Goal: Use online tool/utility: Utilize a website feature to perform a specific function

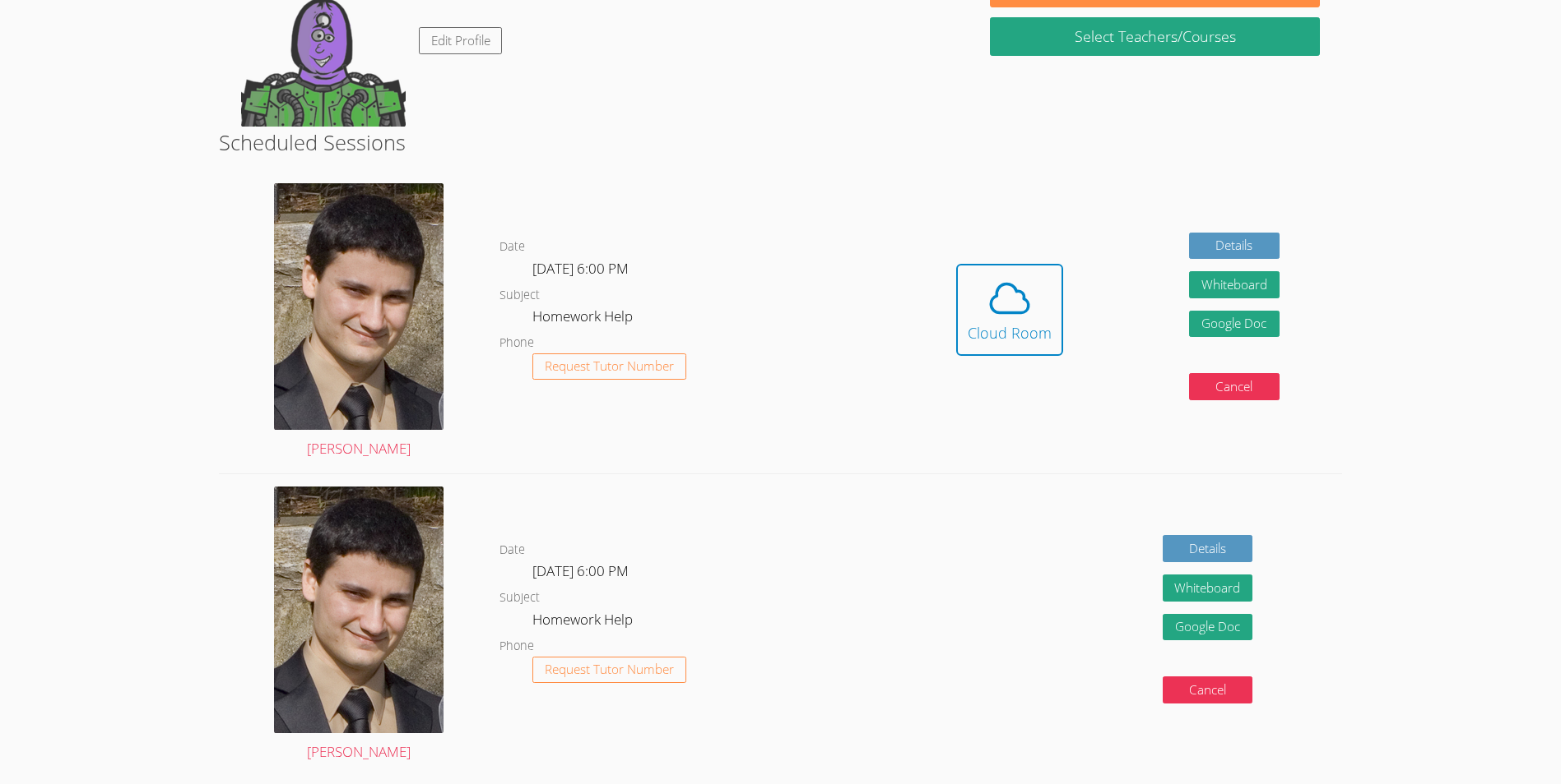
scroll to position [246, 0]
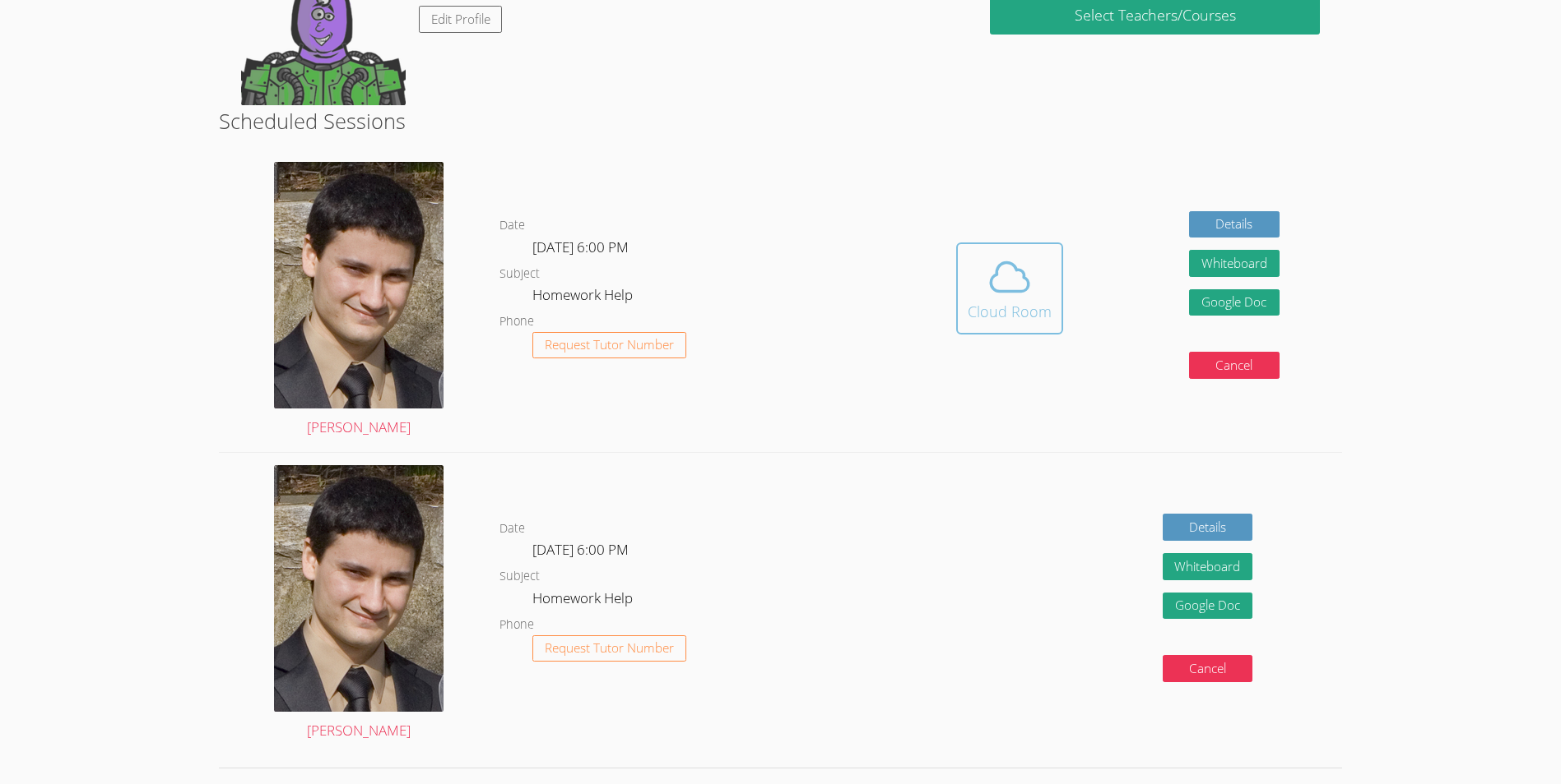
click at [965, 298] on button "Cloud Room" at bounding box center [1009, 289] width 107 height 92
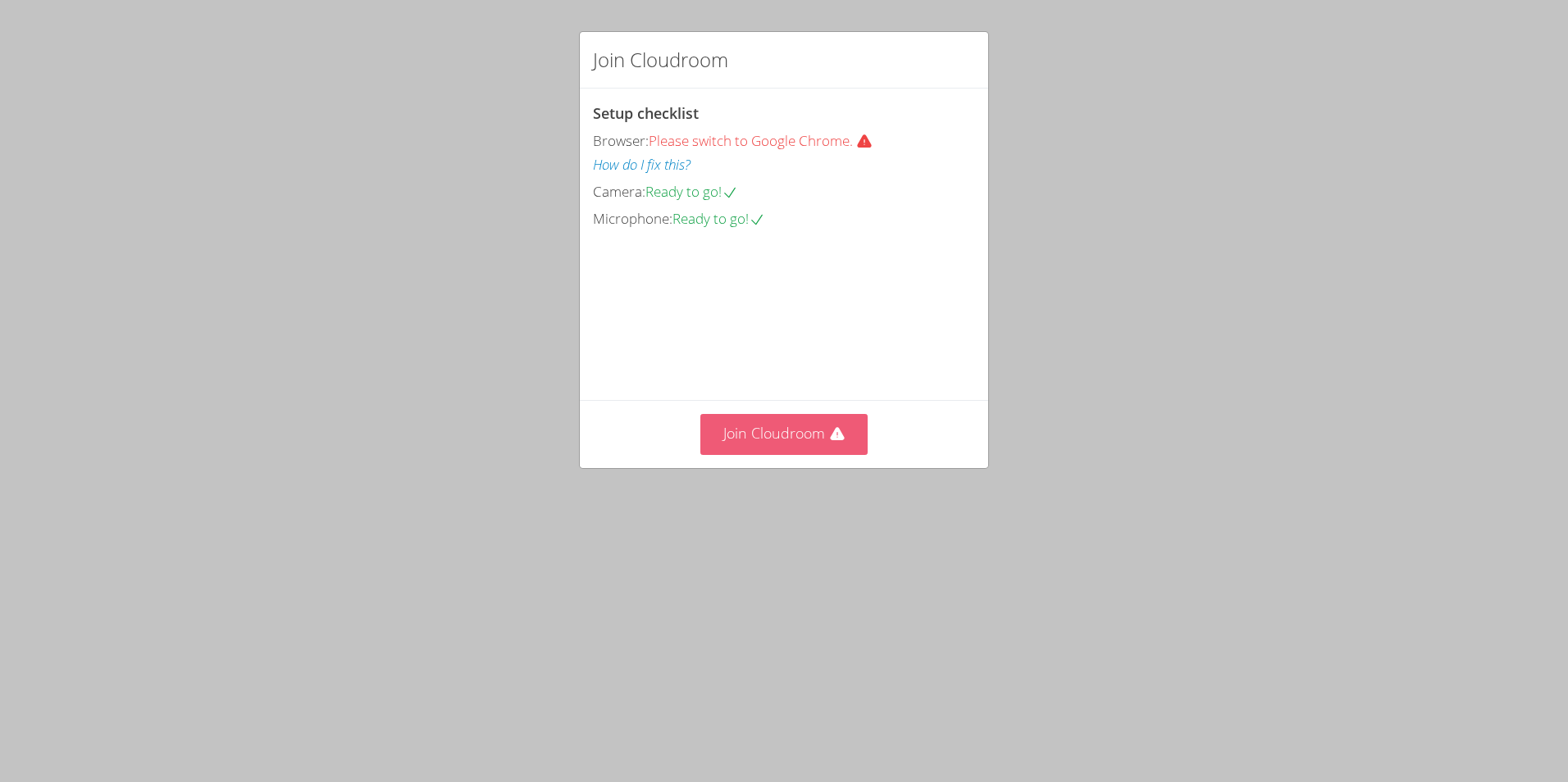
click at [759, 454] on button "Join Cloudroom" at bounding box center [784, 434] width 168 height 40
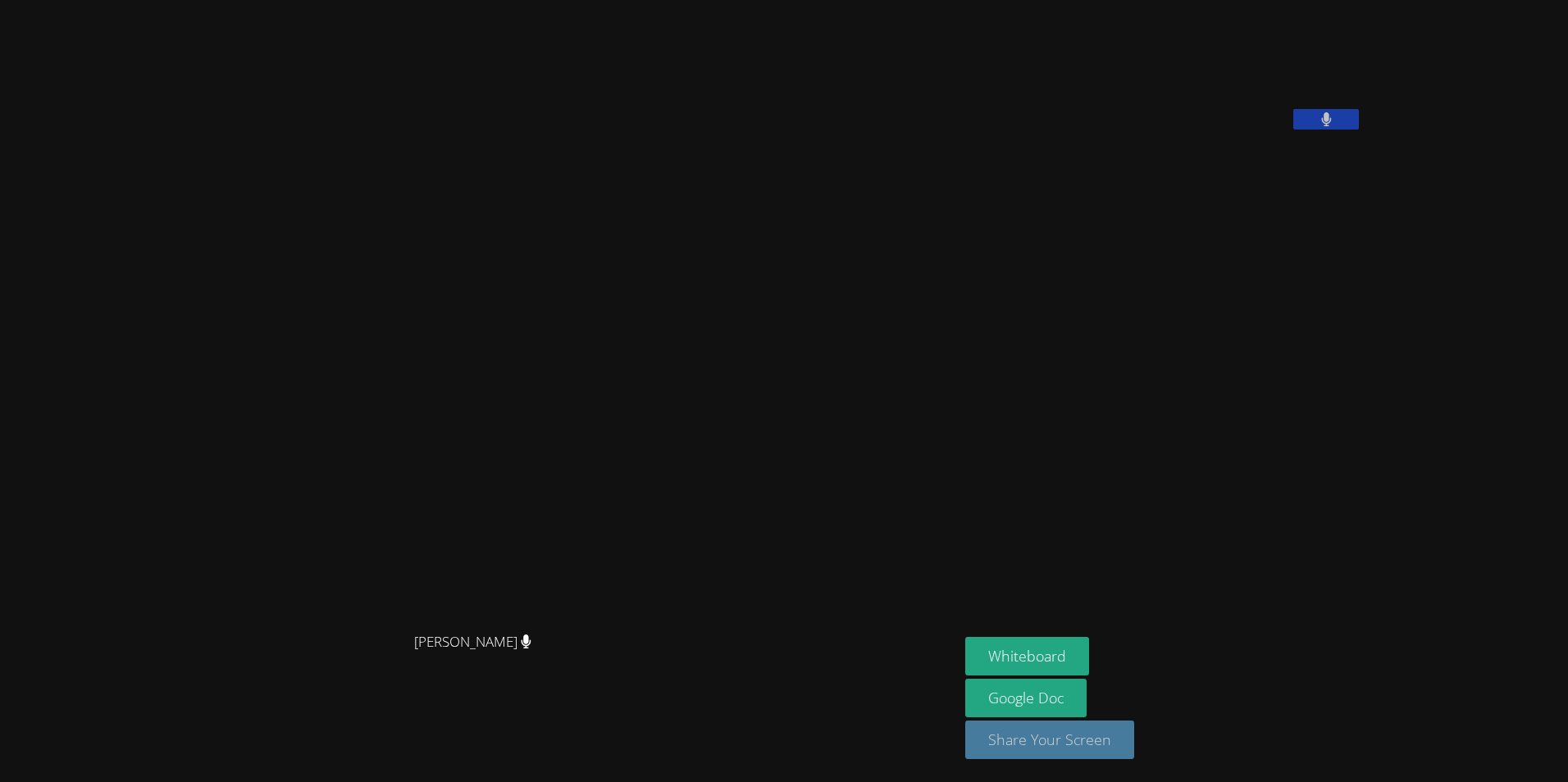
click at [1080, 736] on button "Share Your Screen" at bounding box center [1050, 740] width 169 height 39
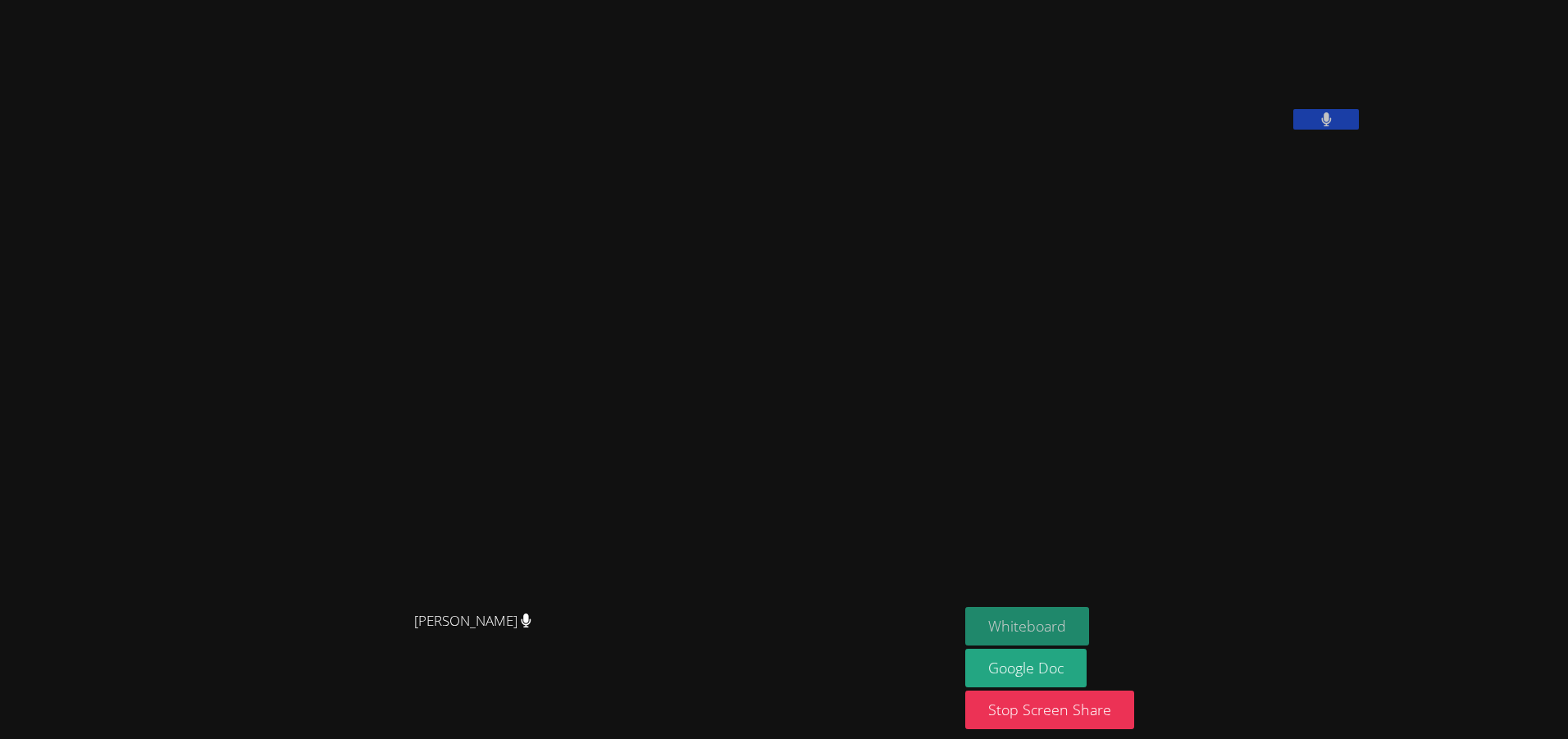
click at [1070, 620] on button "Whiteboard" at bounding box center [1027, 626] width 124 height 39
